Goal: Task Accomplishment & Management: Use online tool/utility

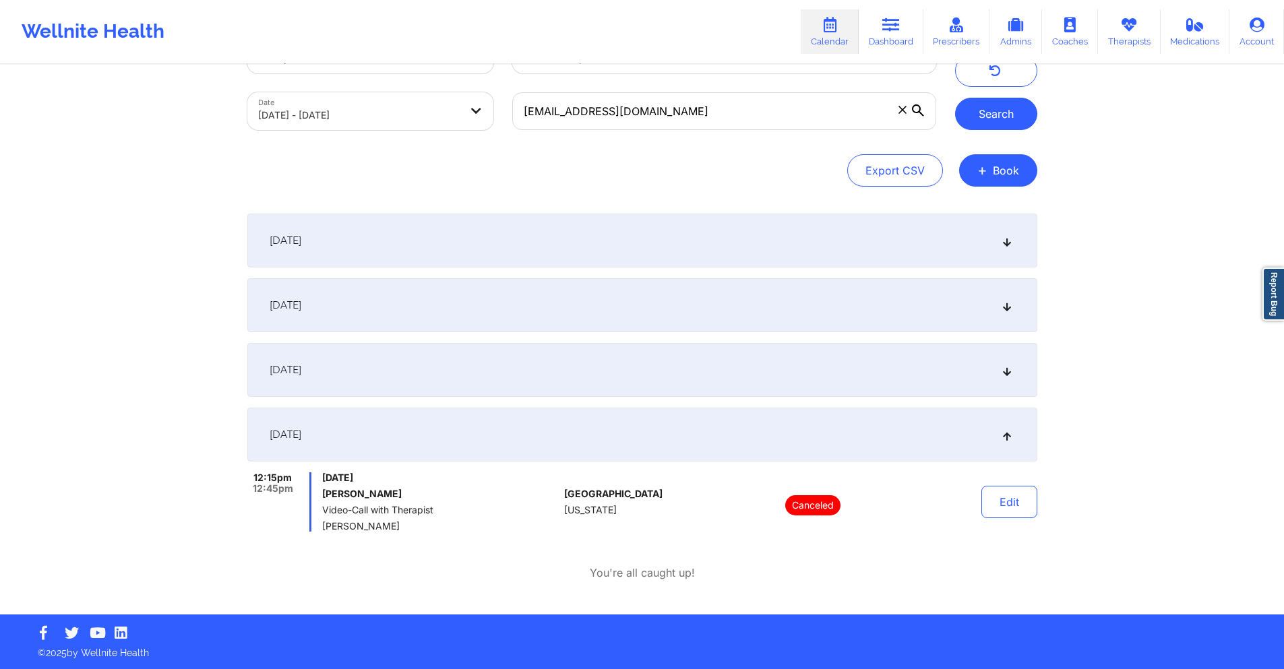
click at [980, 114] on button "Search" at bounding box center [996, 114] width 82 height 32
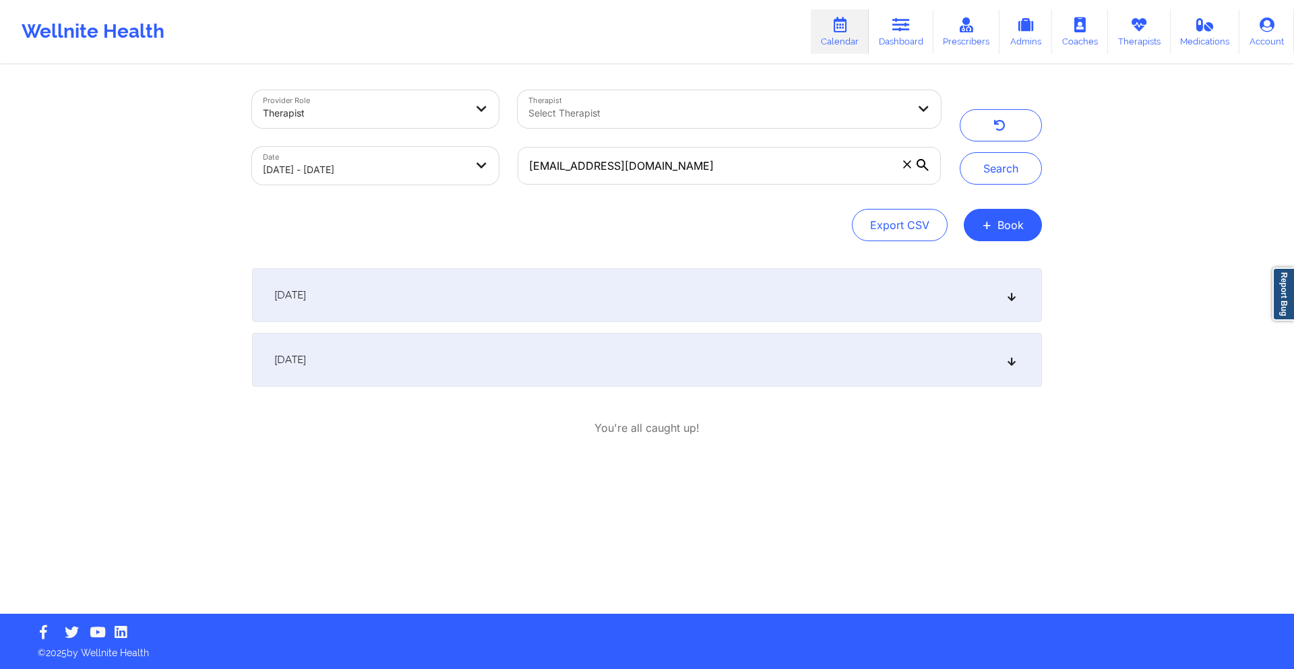
click at [698, 290] on div "[DATE]" at bounding box center [647, 295] width 790 height 54
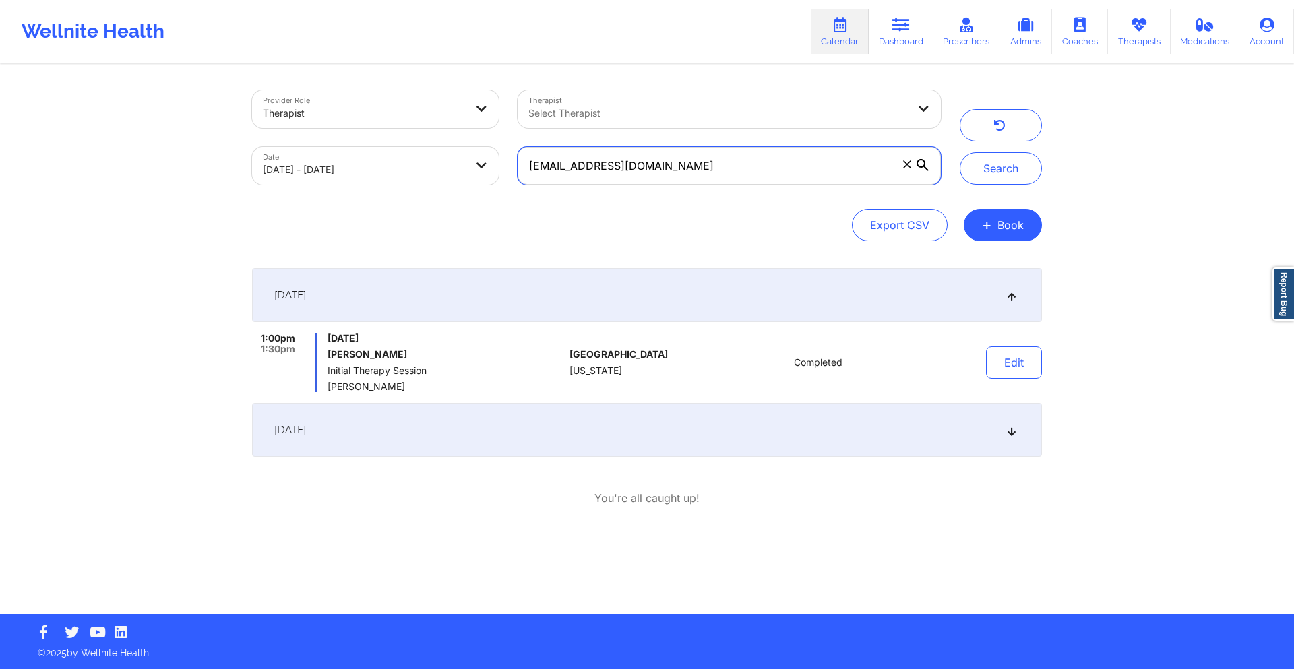
click at [738, 162] on input "[EMAIL_ADDRESS][DOMAIN_NAME]" at bounding box center [729, 166] width 423 height 38
paste input "[EMAIL_ADDRESS]"
click at [998, 173] on button "Search" at bounding box center [1001, 168] width 82 height 32
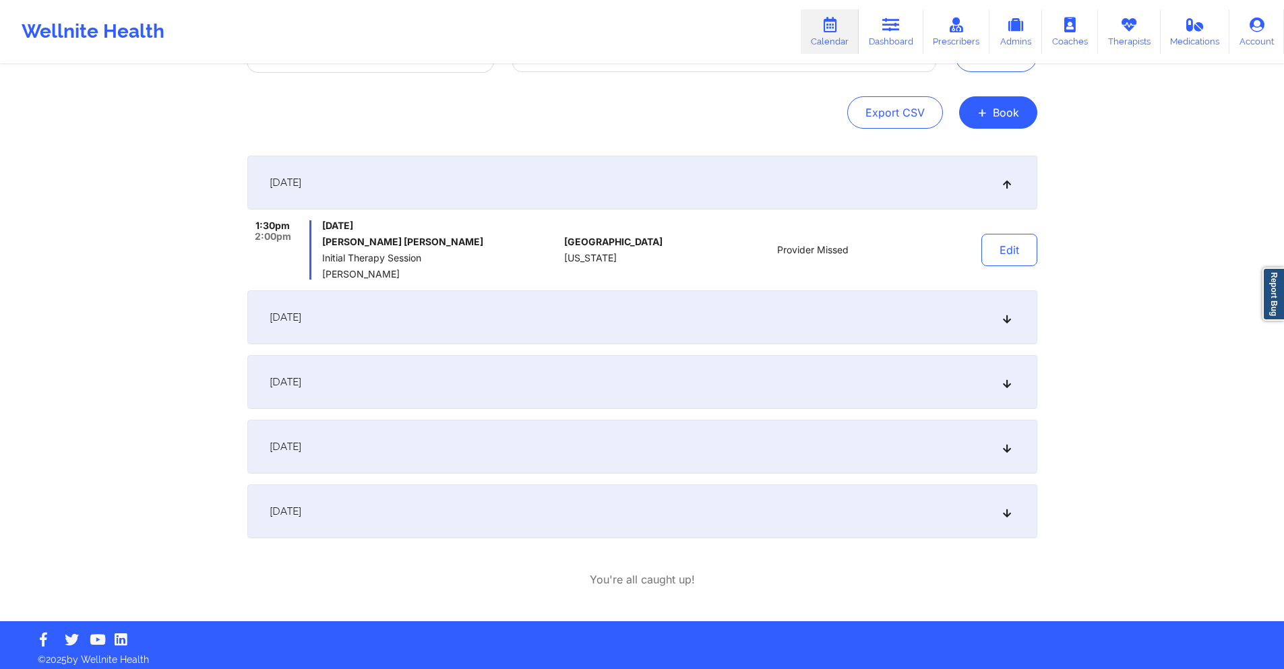
scroll to position [119, 0]
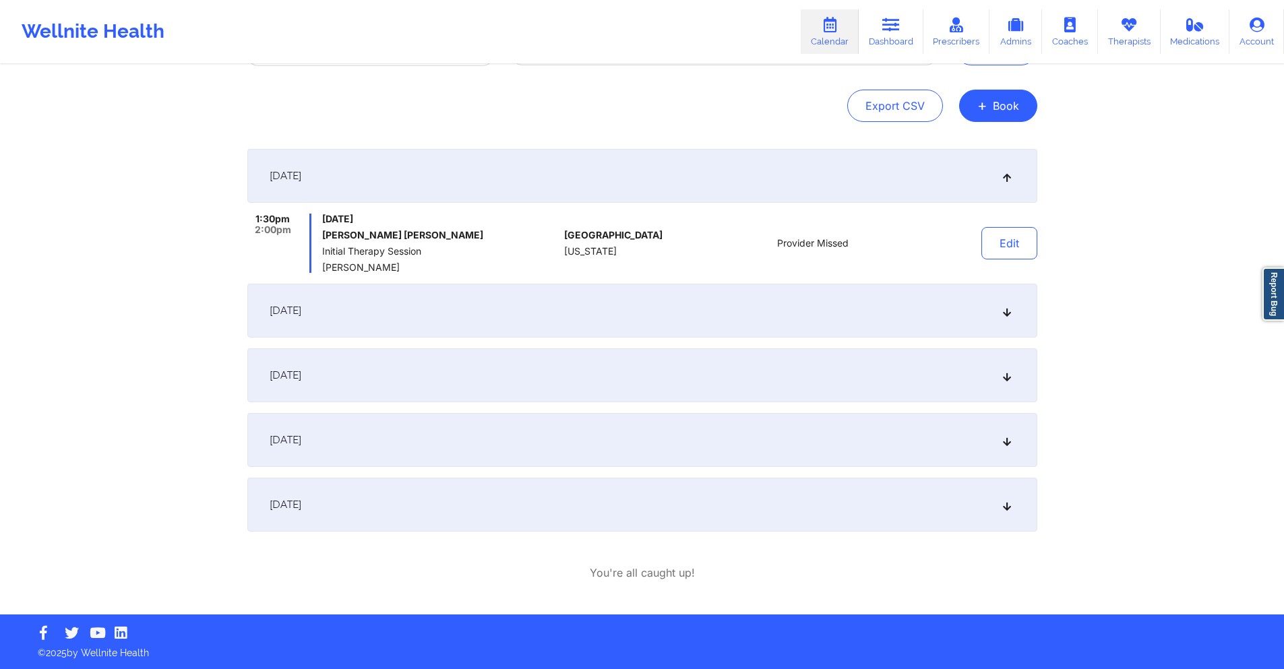
click at [604, 507] on div "[DATE]" at bounding box center [642, 505] width 790 height 54
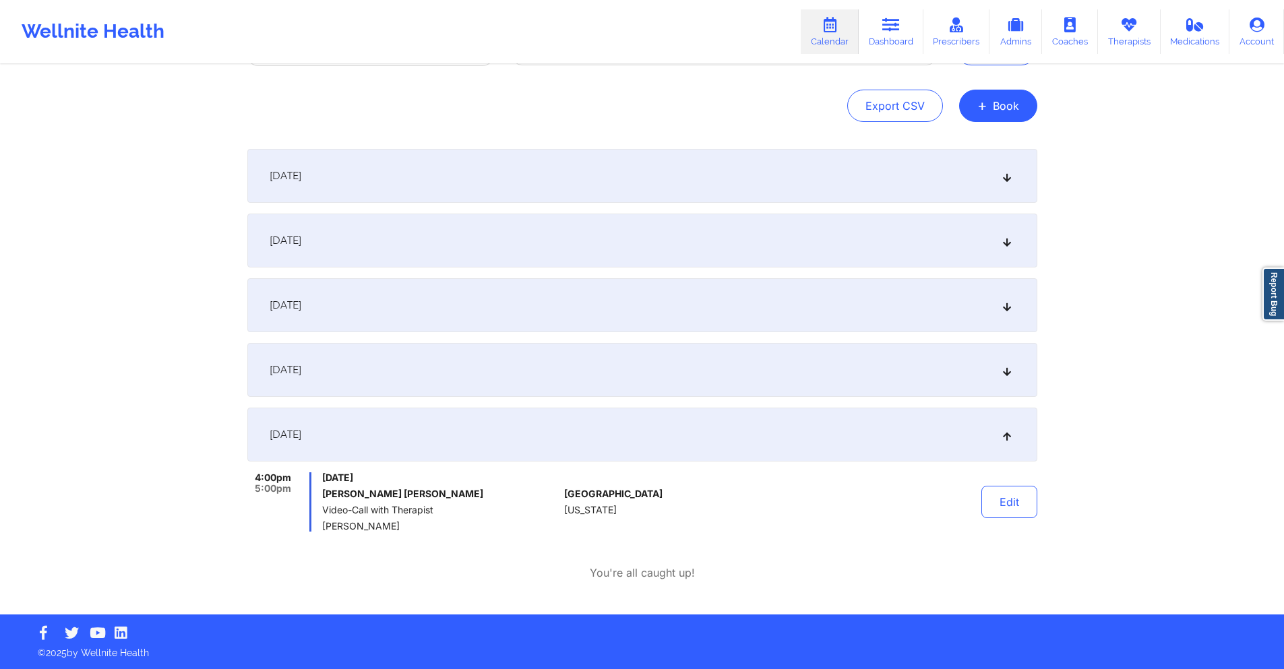
click at [612, 377] on div "[DATE]" at bounding box center [642, 370] width 790 height 54
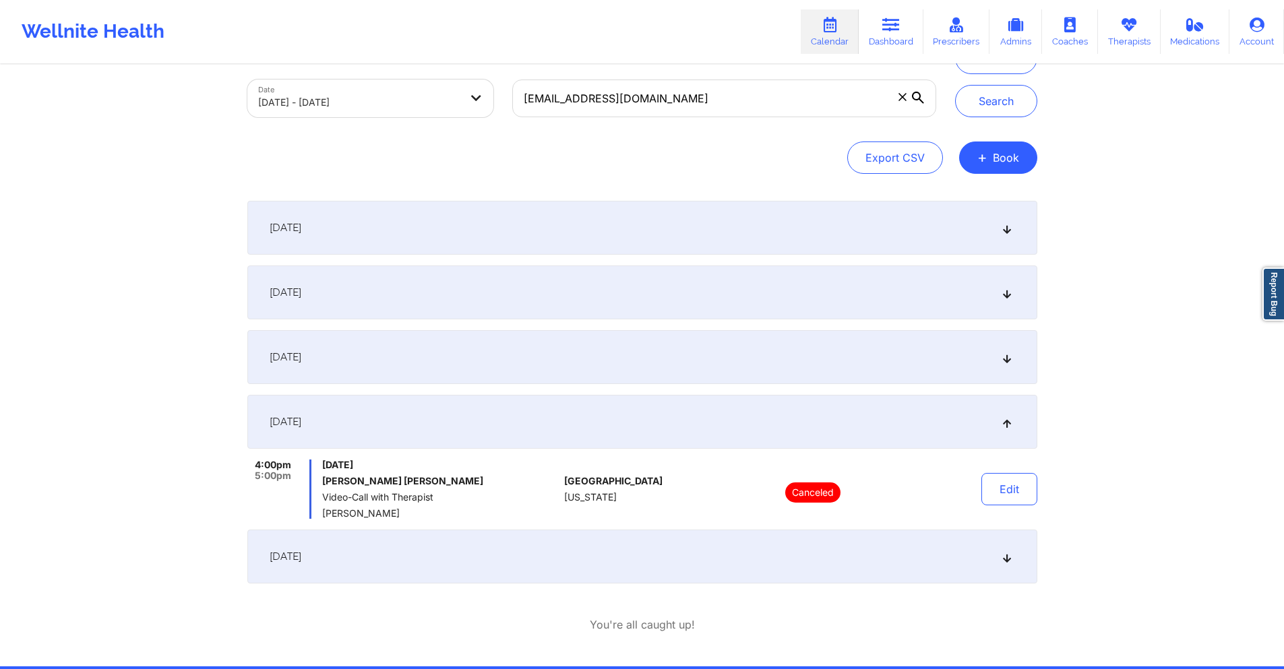
scroll to position [0, 0]
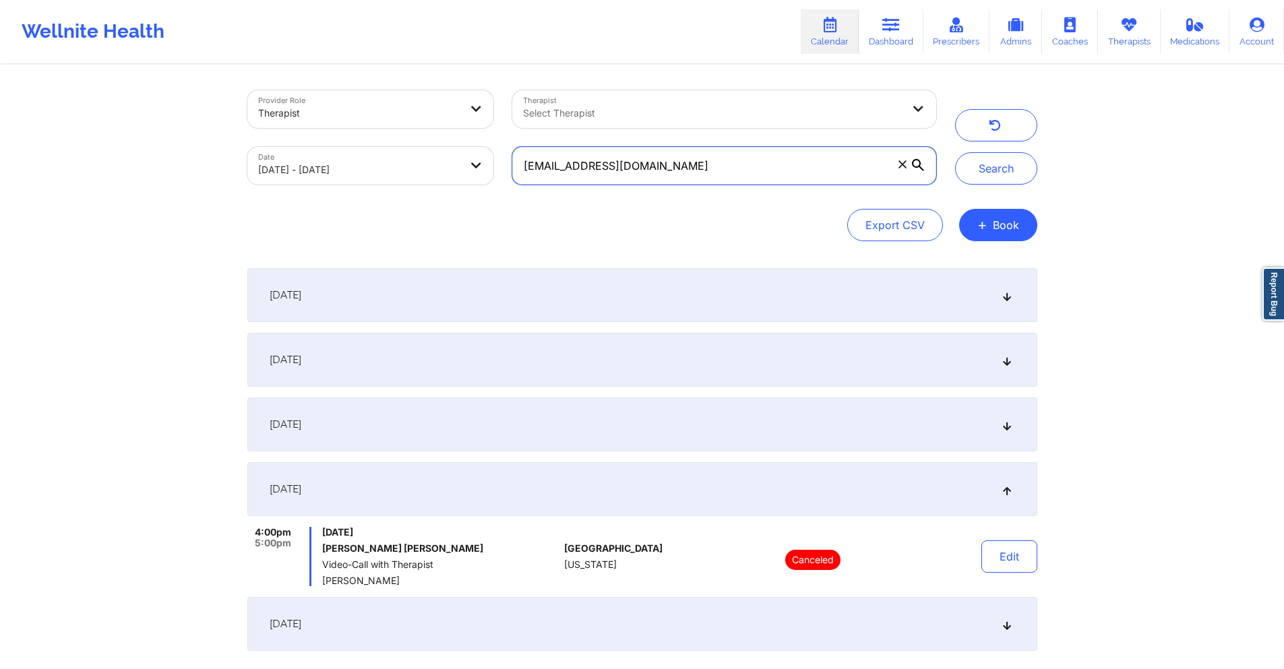
click at [656, 171] on input "[EMAIL_ADDRESS][DOMAIN_NAME]" at bounding box center [723, 166] width 423 height 38
paste input "[EMAIL_ADDRESS][DOMAIN_NAME]"
type input "[EMAIL_ADDRESS][DOMAIN_NAME]"
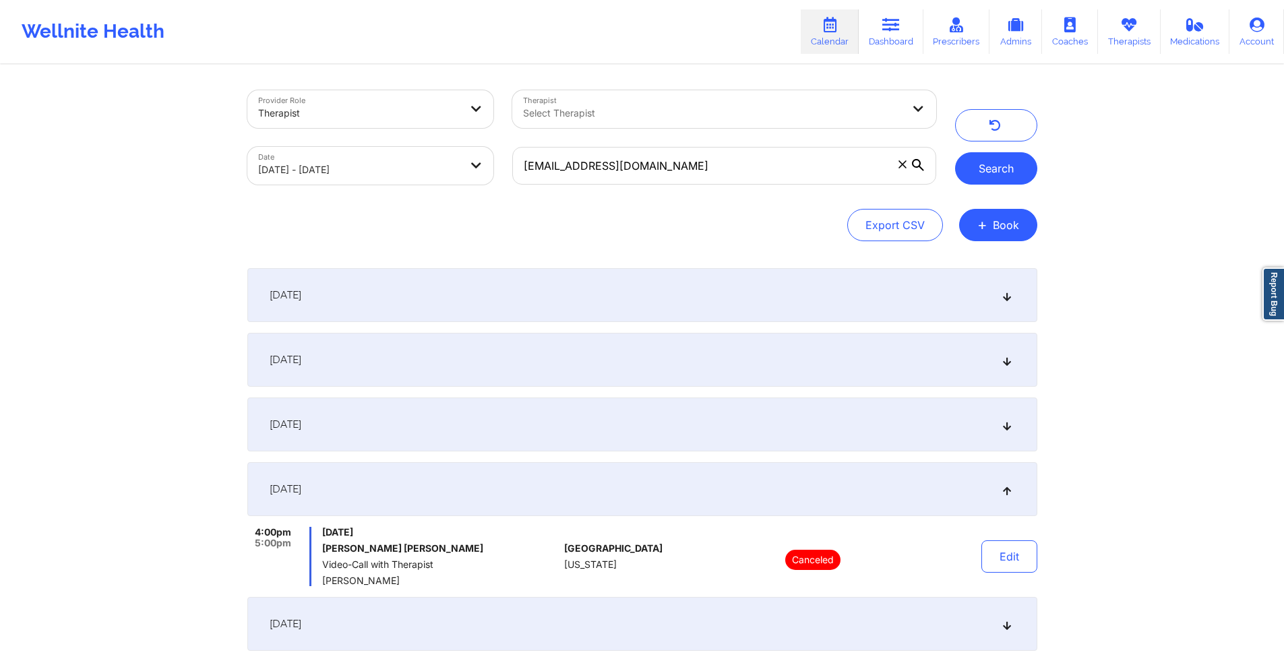
click at [985, 166] on button "Search" at bounding box center [996, 168] width 82 height 32
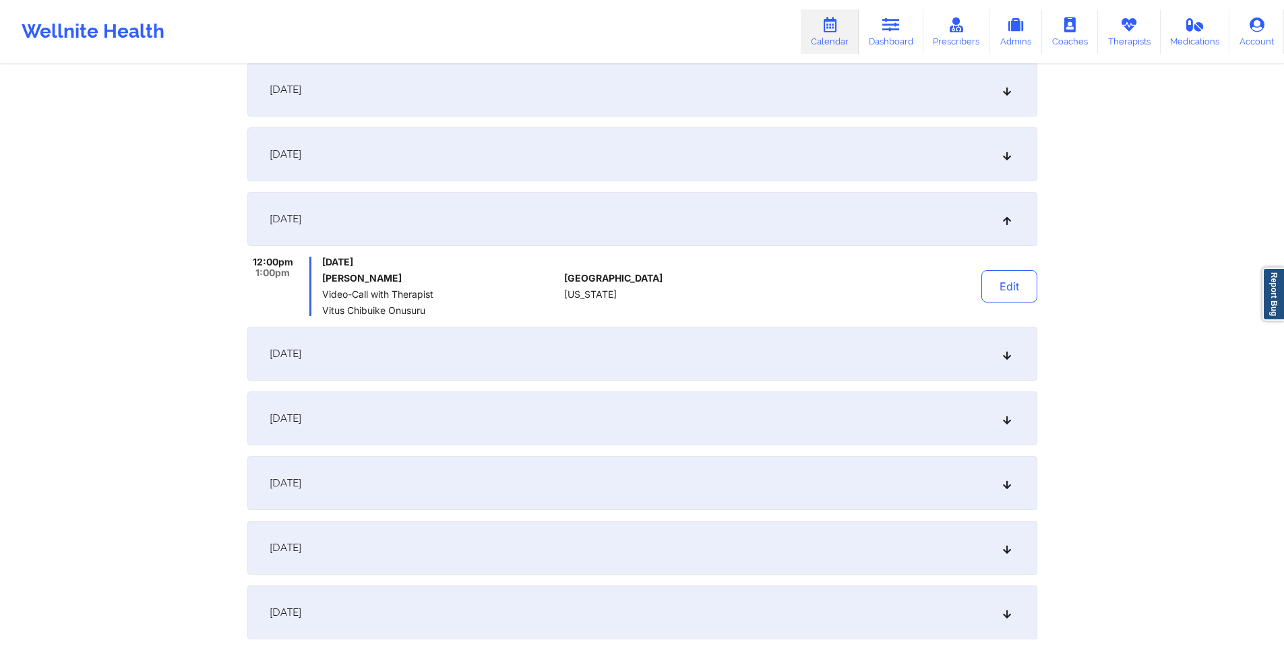
scroll to position [337, 0]
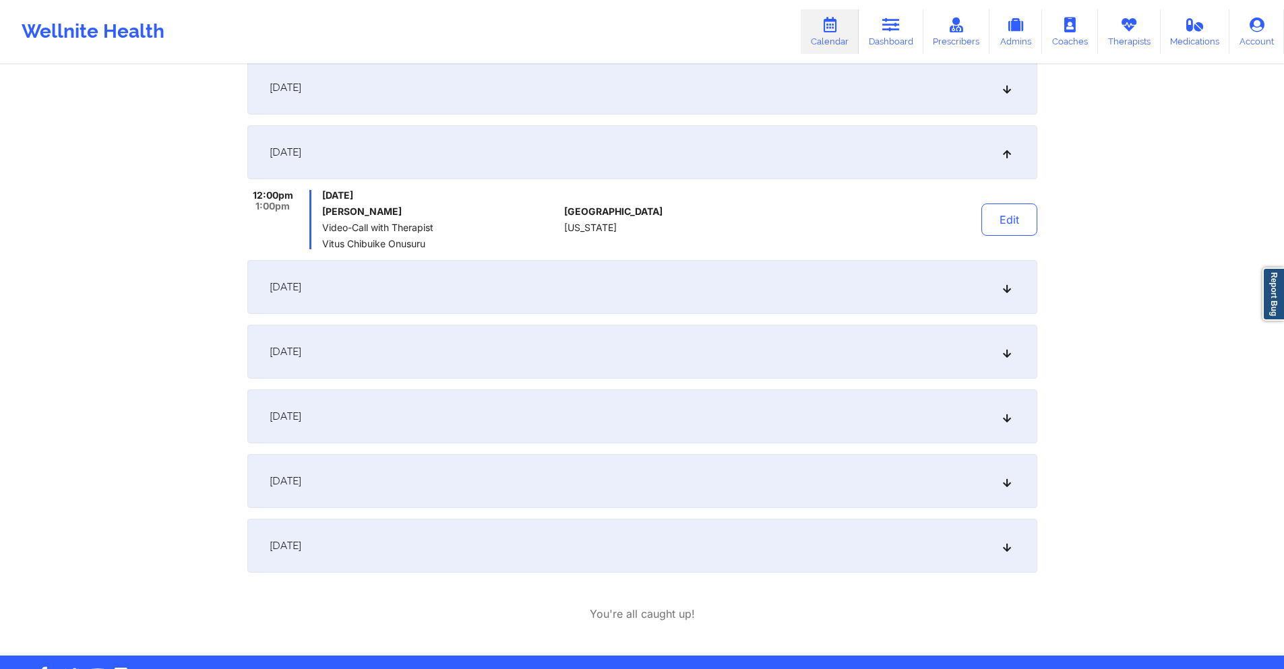
click at [657, 274] on div "[DATE]" at bounding box center [642, 287] width 790 height 54
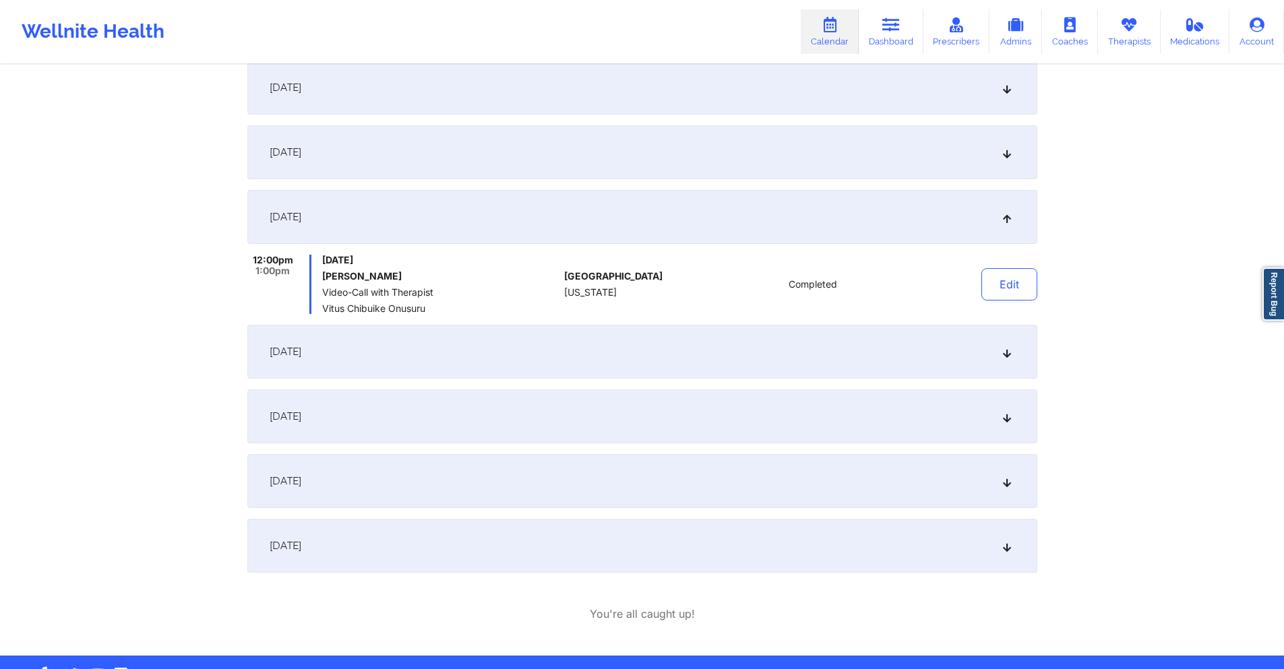
click at [592, 150] on div "[DATE]" at bounding box center [642, 152] width 790 height 54
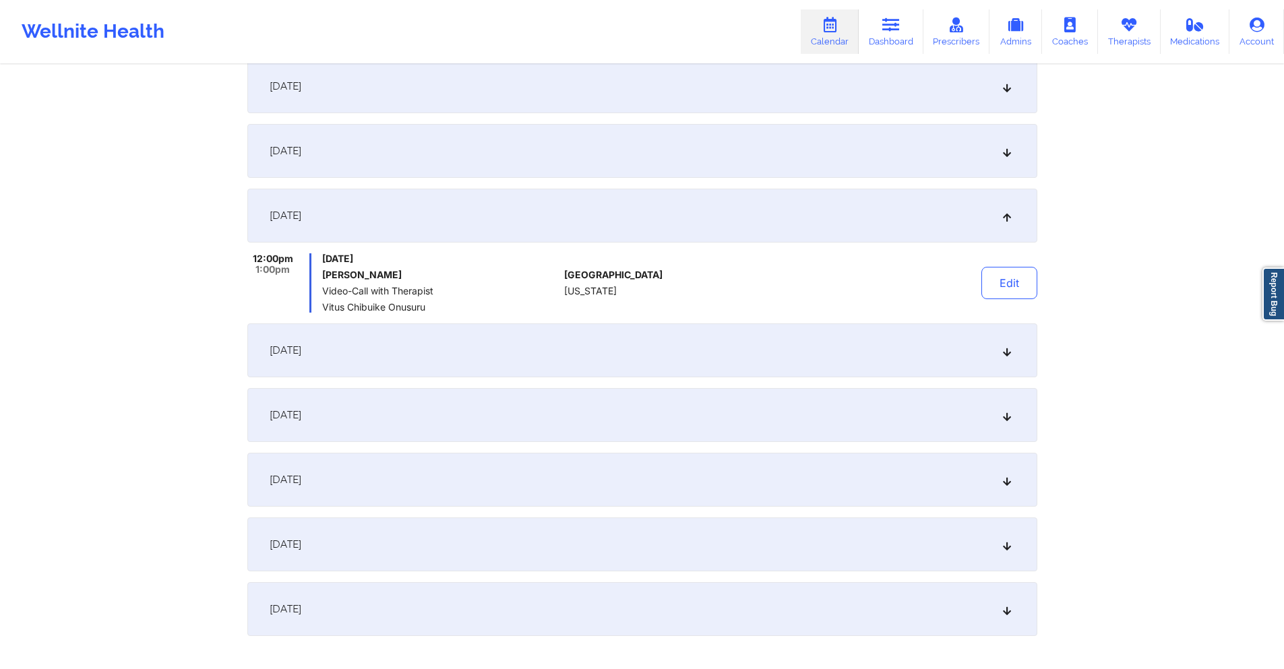
scroll to position [67, 0]
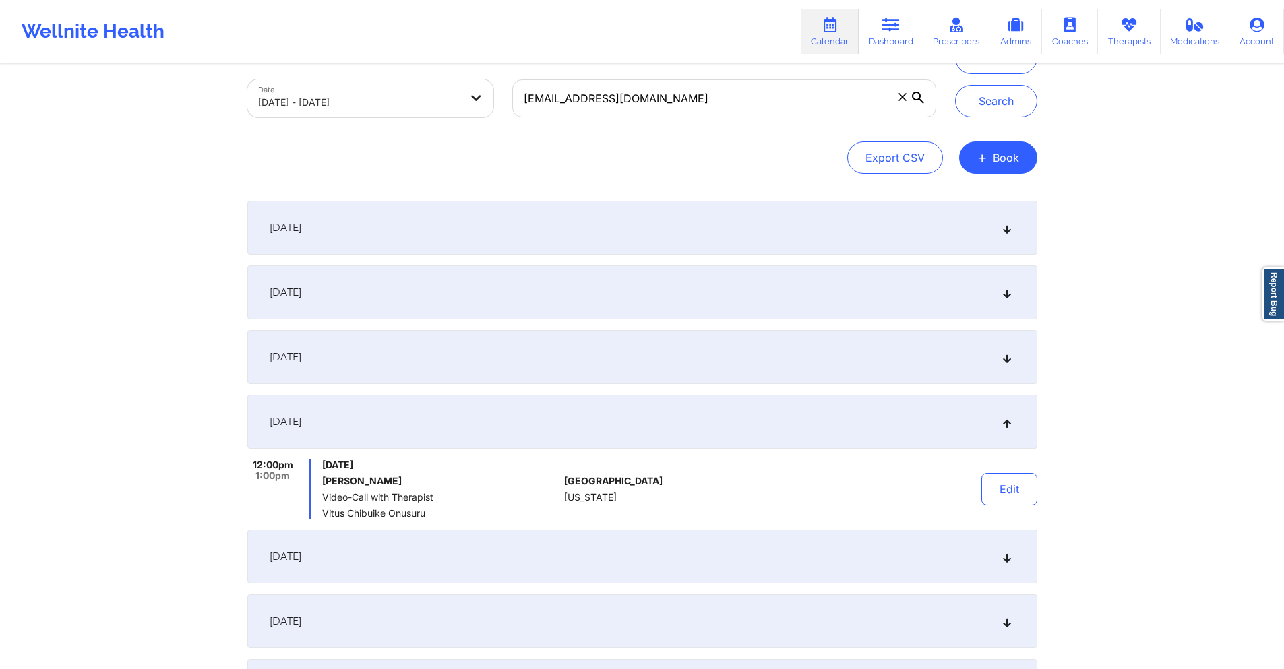
click at [561, 358] on div "[DATE]" at bounding box center [642, 357] width 790 height 54
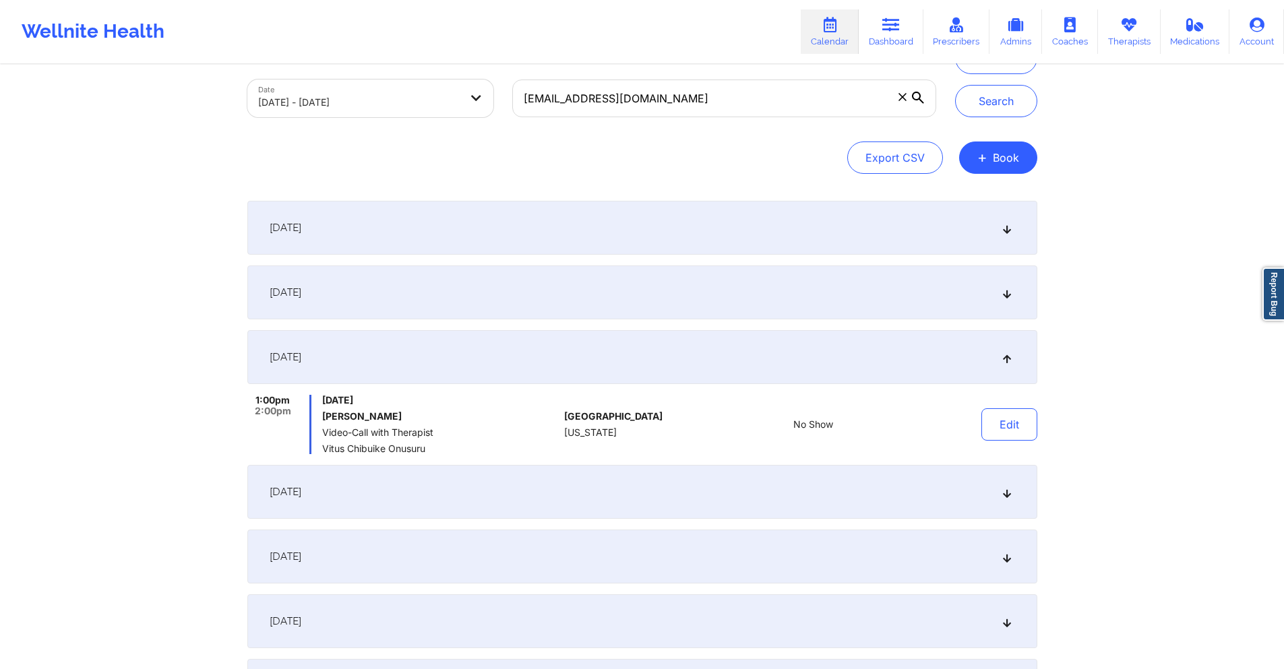
click at [560, 299] on div "[DATE]" at bounding box center [642, 293] width 790 height 54
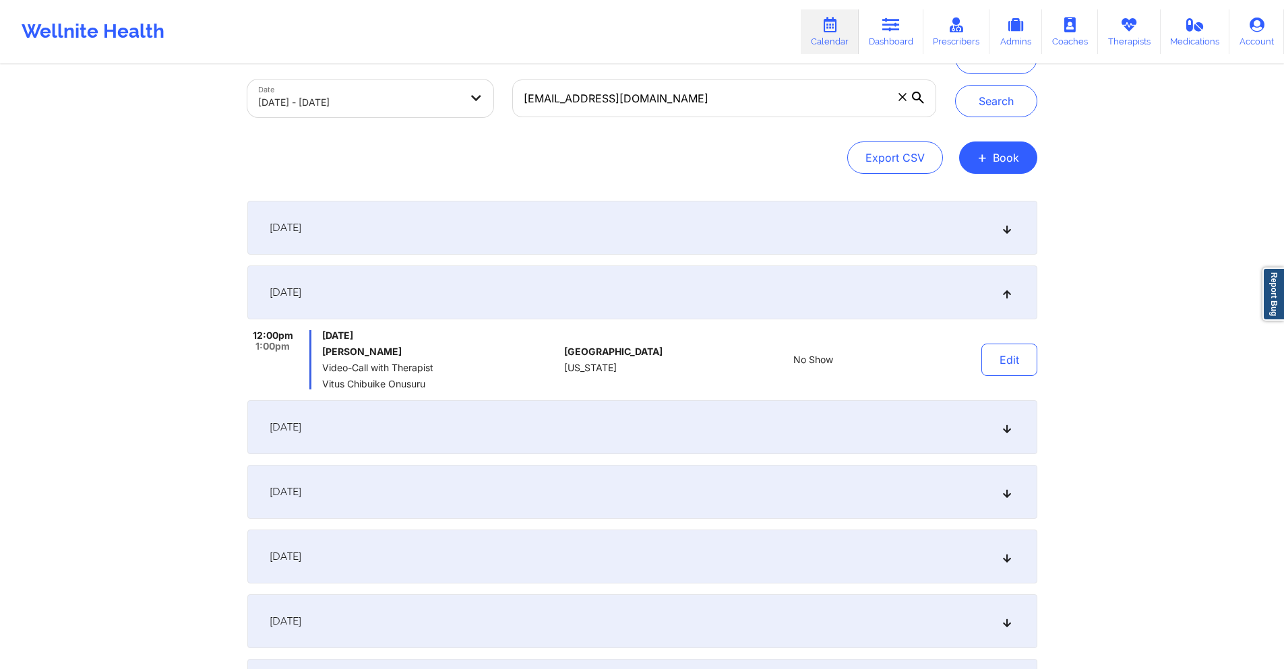
click at [593, 230] on div "[DATE]" at bounding box center [642, 228] width 790 height 54
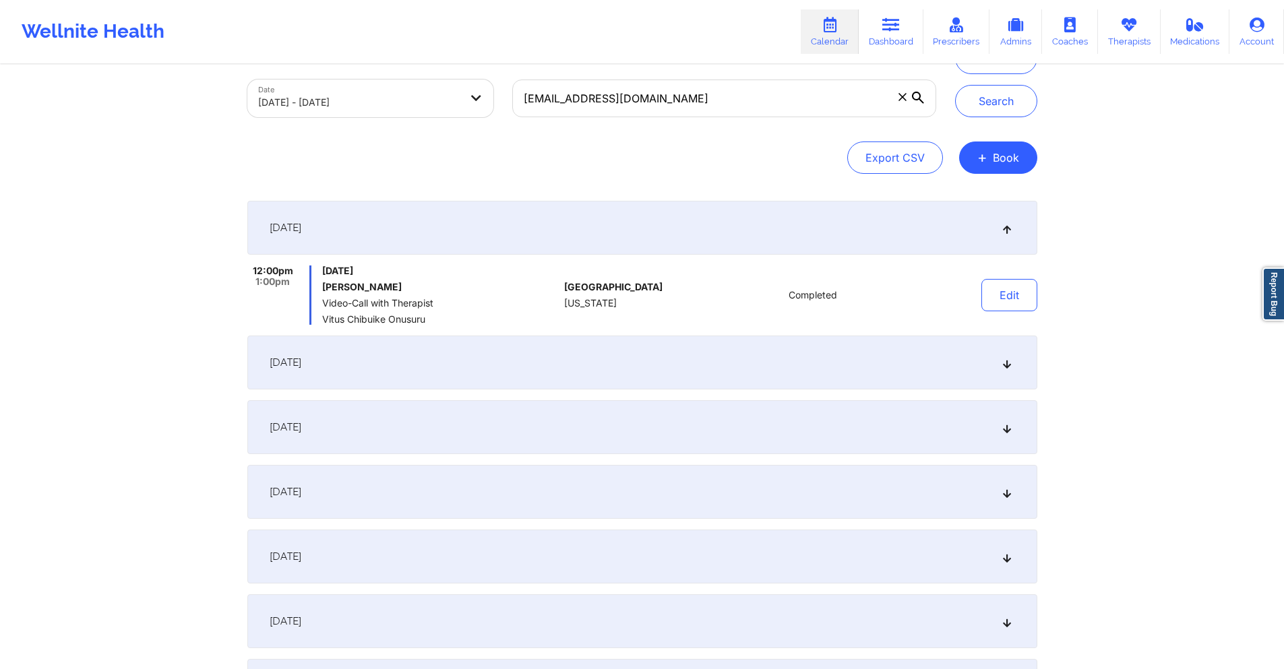
click at [517, 225] on div "[DATE]" at bounding box center [642, 228] width 790 height 54
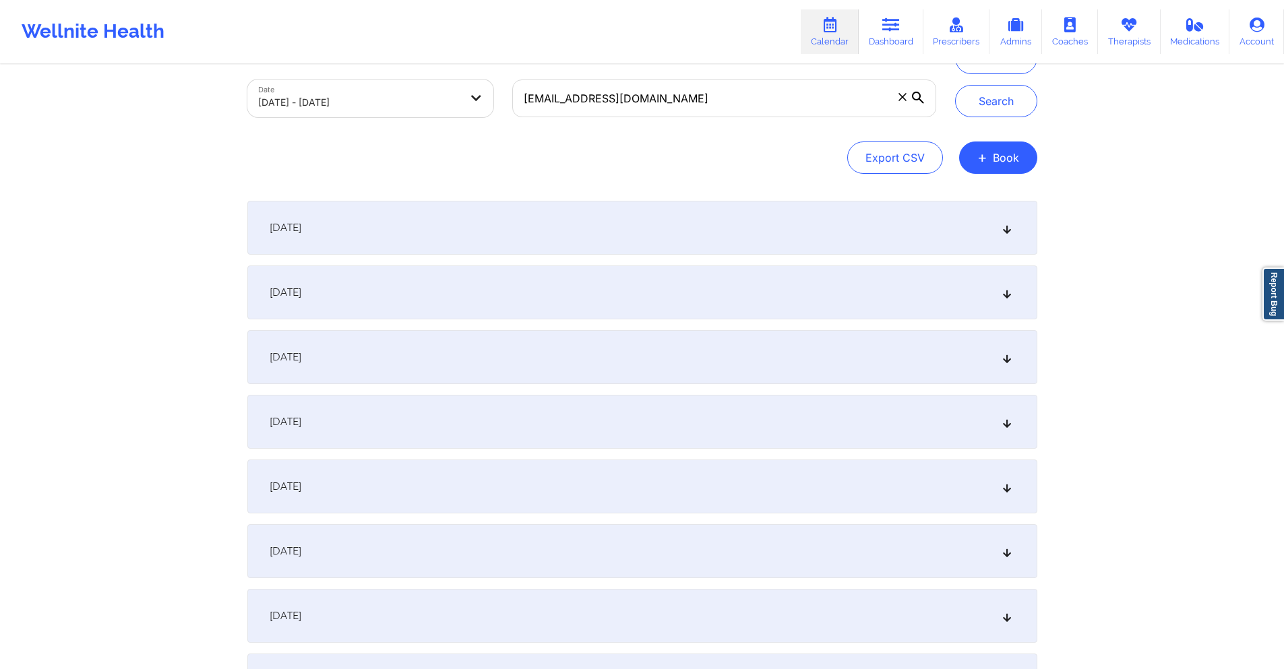
click at [517, 225] on div "[DATE]" at bounding box center [642, 228] width 790 height 54
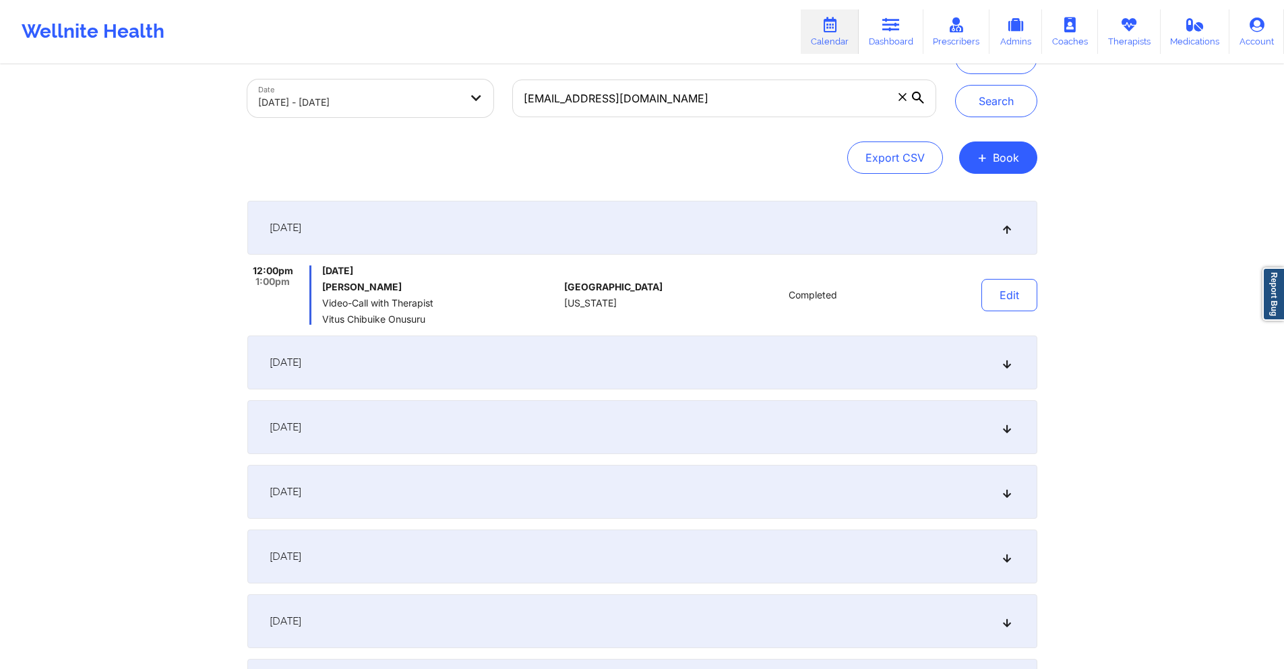
click at [567, 365] on div "[DATE]" at bounding box center [642, 363] width 790 height 54
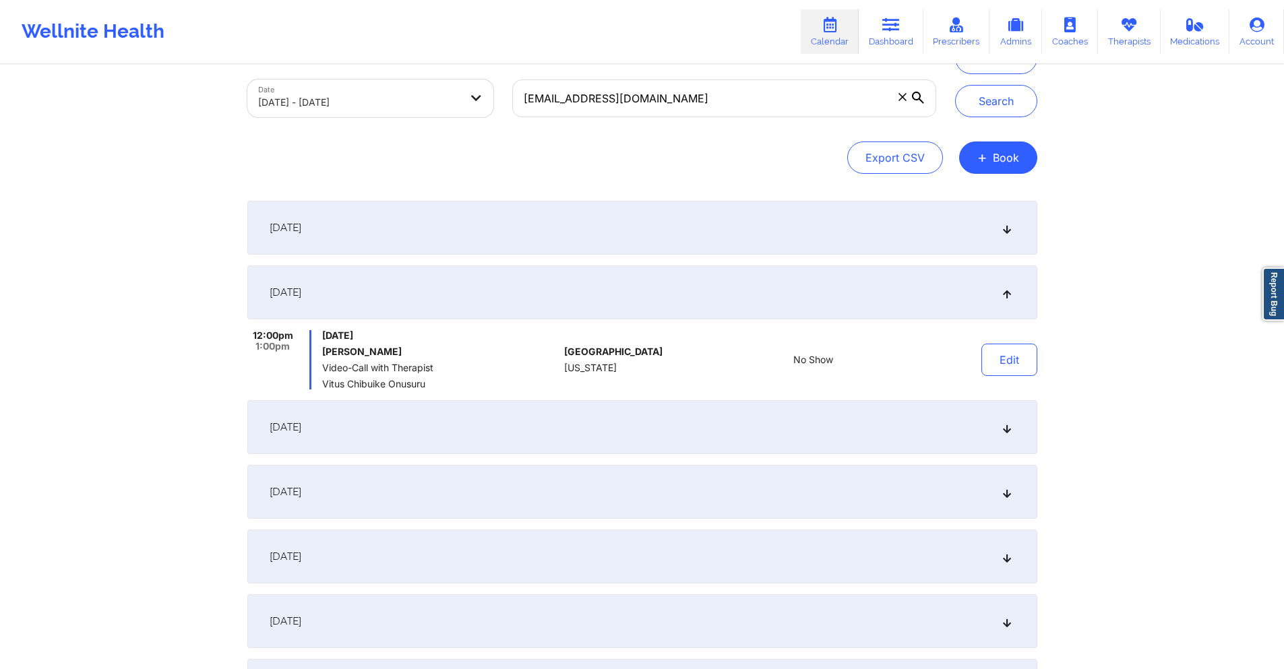
click at [569, 435] on div "[DATE]" at bounding box center [642, 427] width 790 height 54
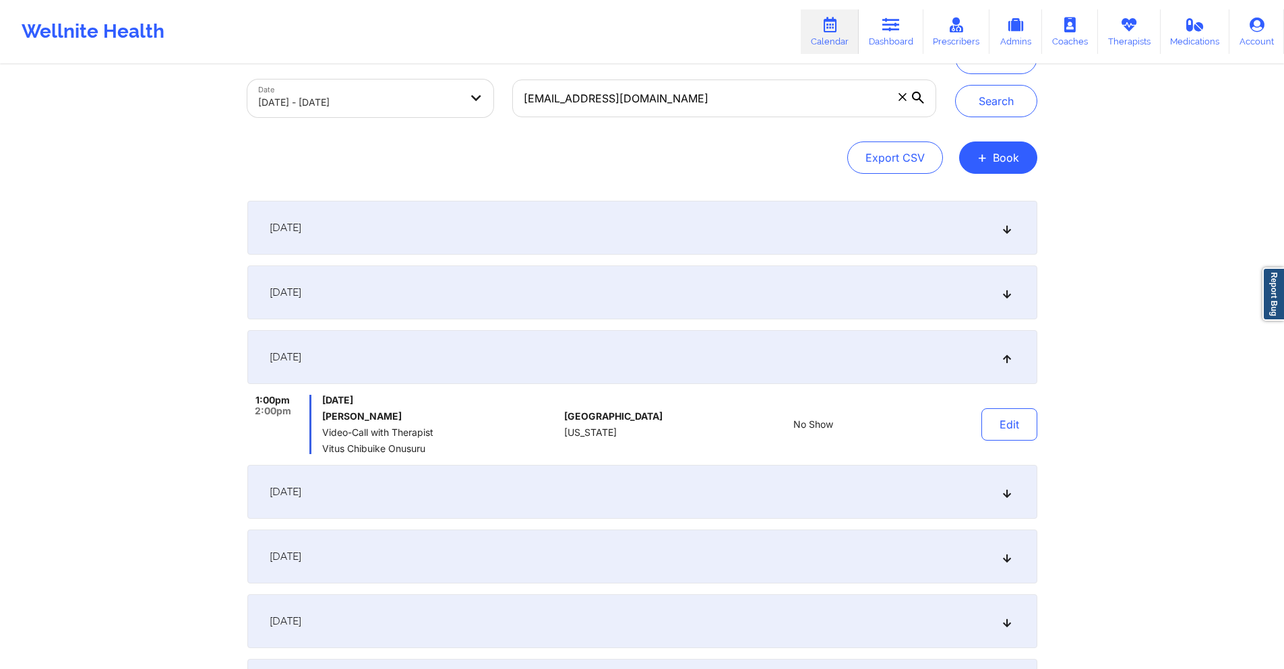
click at [534, 476] on div "[DATE]" at bounding box center [642, 492] width 790 height 54
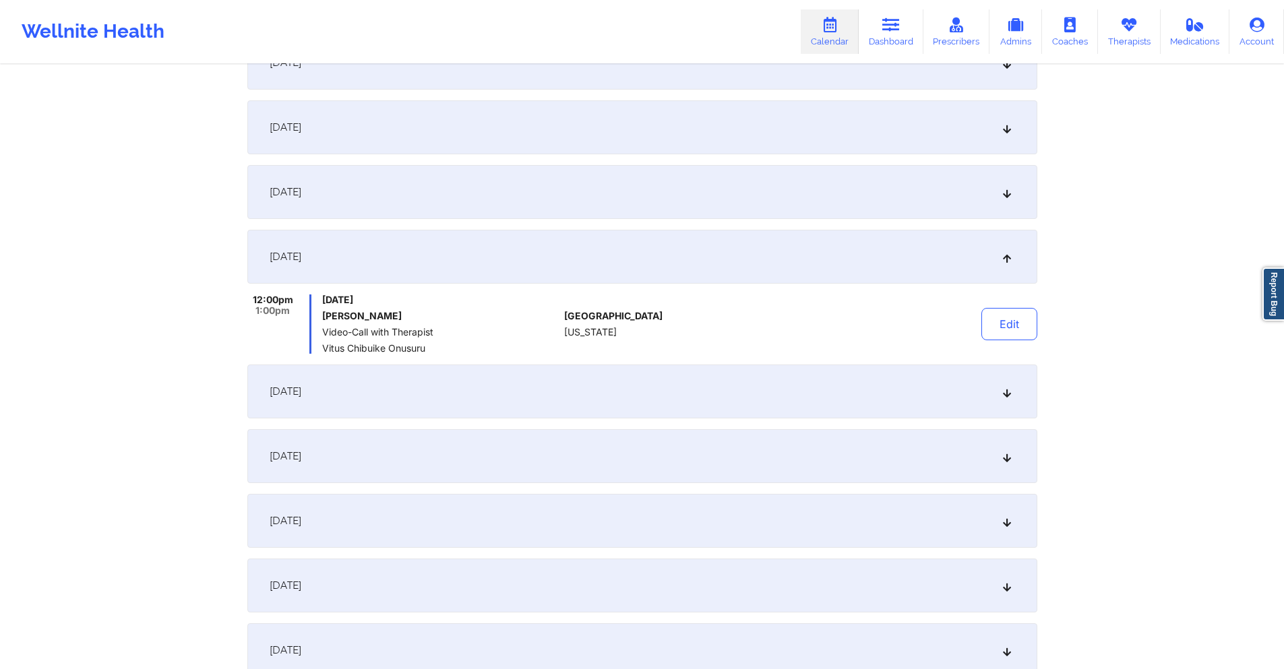
scroll to position [270, 0]
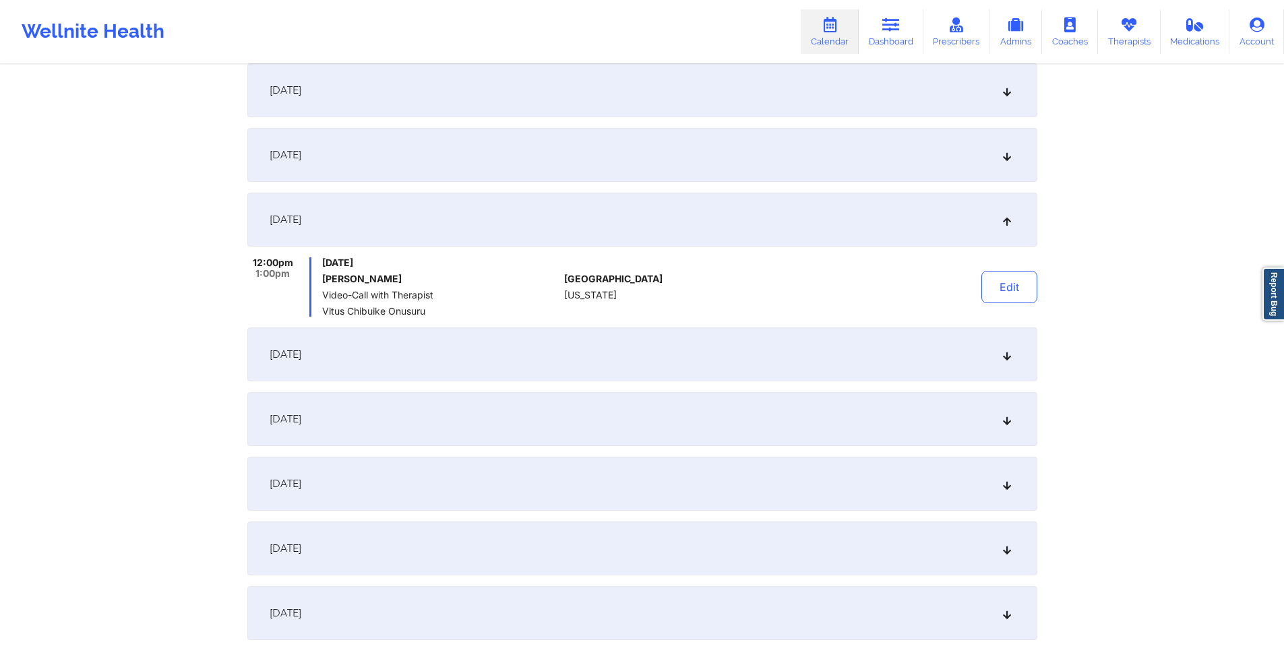
click at [532, 361] on div "[DATE]" at bounding box center [642, 355] width 790 height 54
